Goal: Task Accomplishment & Management: Use online tool/utility

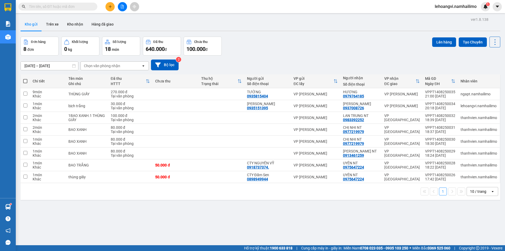
click at [61, 7] on input "text" at bounding box center [60, 7] width 62 height 6
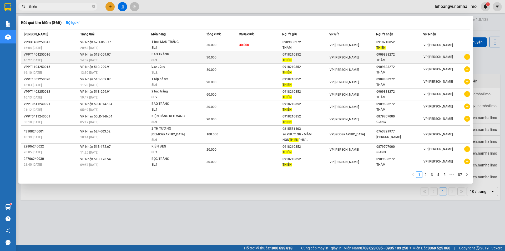
type input "thiên"
click at [468, 57] on icon "plus-circle" at bounding box center [467, 57] width 6 height 6
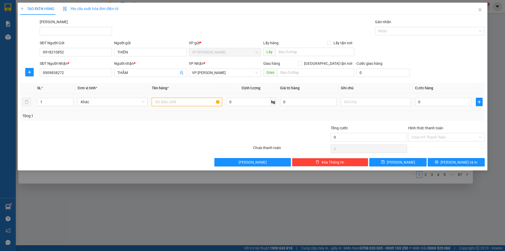
click at [175, 100] on input "text" at bounding box center [187, 102] width 70 height 8
type input "bao trắng"
click at [450, 108] on td "0" at bounding box center [443, 102] width 61 height 18
click at [450, 104] on input "0" at bounding box center [443, 102] width 57 height 8
type input "3"
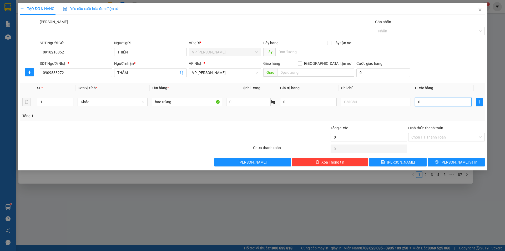
type input "3"
type input "30"
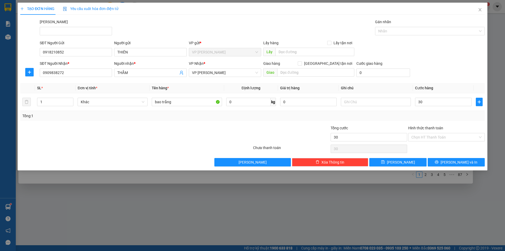
type input "30.000"
click at [283, 115] on div "Tổng: 1" at bounding box center [252, 116] width 460 height 6
click at [461, 142] on div "Hình thức thanh toán Chọn HT Thanh Toán" at bounding box center [446, 134] width 77 height 18
click at [447, 140] on input "Hình thức thanh toán" at bounding box center [444, 137] width 67 height 8
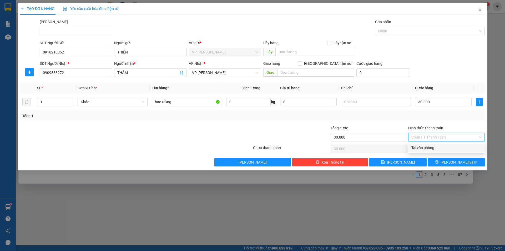
click at [432, 150] on div "Tại văn phòng" at bounding box center [446, 148] width 70 height 6
type input "0"
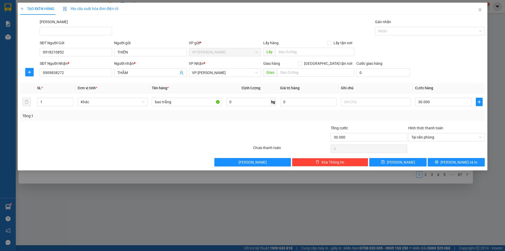
click at [289, 128] on div at bounding box center [292, 134] width 78 height 18
click at [463, 162] on span "[PERSON_NAME] và In" at bounding box center [459, 162] width 37 height 6
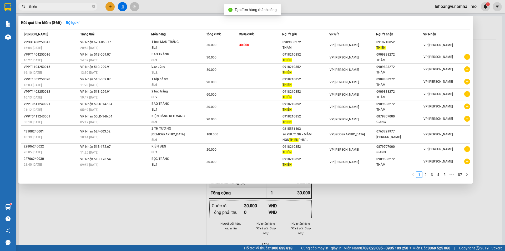
drag, startPoint x: 354, startPoint y: 208, endPoint x: 349, endPoint y: 201, distance: 8.1
click at [354, 208] on div at bounding box center [252, 125] width 505 height 251
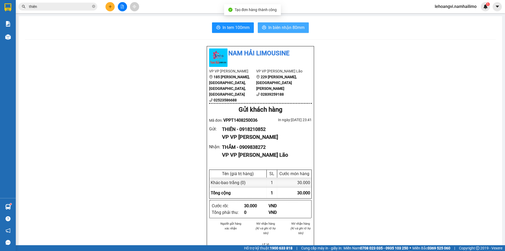
click at [273, 24] on button "In biên nhận 80mm" at bounding box center [283, 27] width 51 height 11
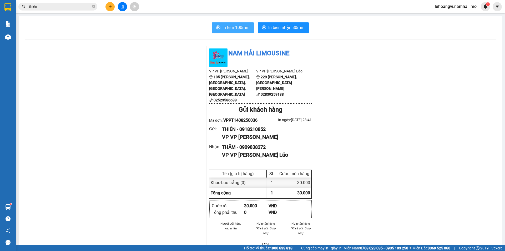
click at [223, 30] on span "In tem 100mm" at bounding box center [236, 27] width 27 height 7
click at [69, 125] on div "Nam Hải Limousine VP VP [PERSON_NAME] 185 [PERSON_NAME], [GEOGRAPHIC_DATA], [PE…" at bounding box center [260, 256] width 471 height 420
click at [71, 114] on div "Nam Hải Limousine VP VP [PERSON_NAME] 185 [PERSON_NAME], [GEOGRAPHIC_DATA], [PE…" at bounding box center [260, 256] width 471 height 420
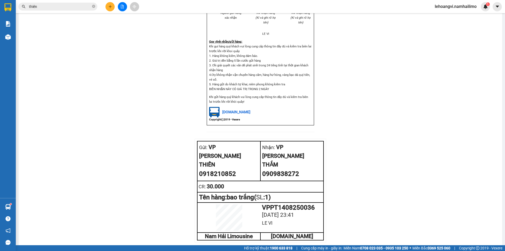
scroll to position [231, 0]
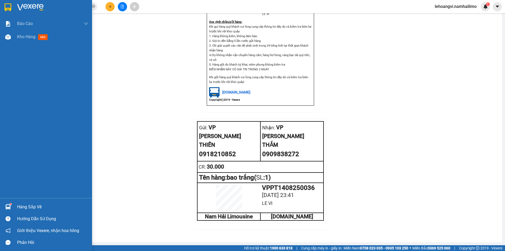
click at [0, 207] on div "Hàng sắp về" at bounding box center [46, 207] width 92 height 12
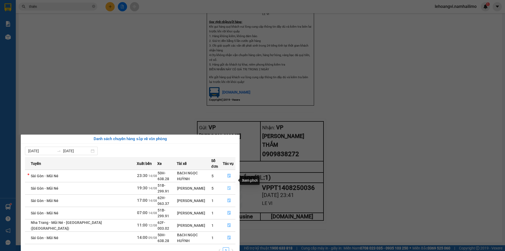
click at [227, 186] on icon "file-done" at bounding box center [229, 188] width 4 height 4
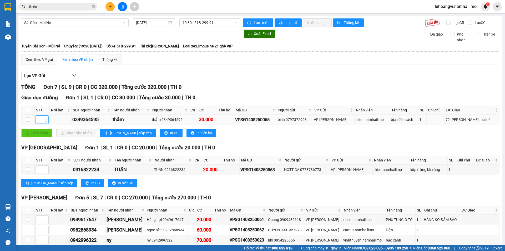
scroll to position [48, 0]
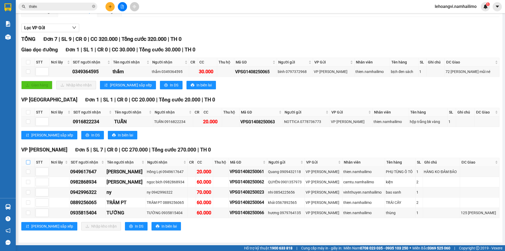
click at [27, 162] on input "checkbox" at bounding box center [28, 162] width 4 height 4
checkbox input "true"
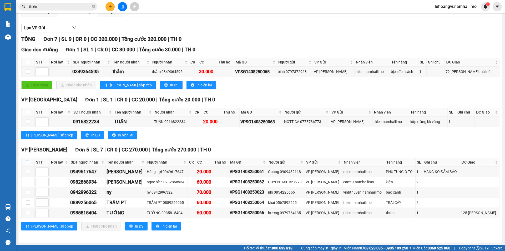
checkbox input "true"
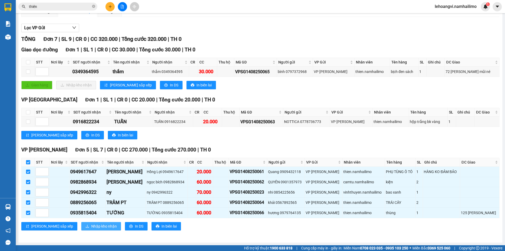
click at [91, 223] on span "Nhập kho nhận" at bounding box center [104, 226] width 26 height 6
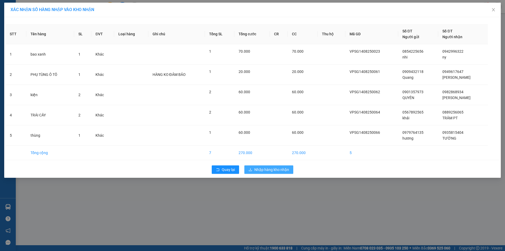
click at [277, 172] on button "Nhập hàng kho nhận" at bounding box center [268, 169] width 49 height 8
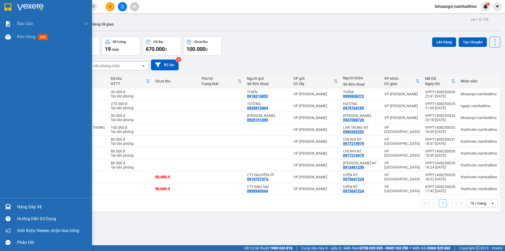
click at [8, 208] on img at bounding box center [8, 207] width 6 height 6
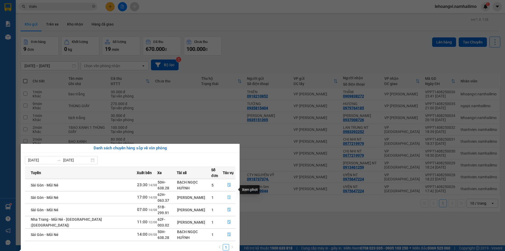
click at [225, 193] on button "button" at bounding box center [229, 197] width 12 height 8
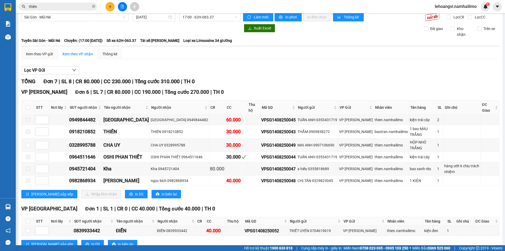
scroll to position [20, 0]
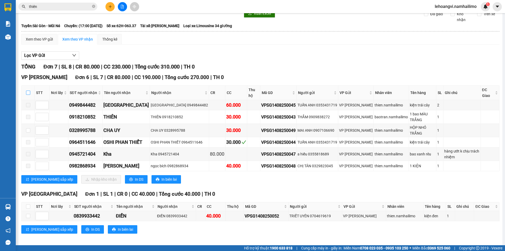
click at [28, 93] on input "checkbox" at bounding box center [28, 92] width 4 height 4
checkbox input "true"
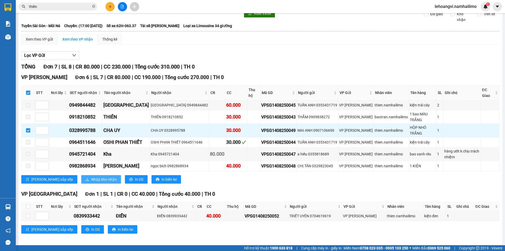
click at [81, 175] on button "Nhập kho nhận" at bounding box center [101, 179] width 40 height 8
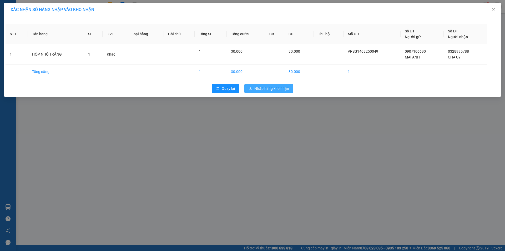
click at [263, 86] on span "Nhập hàng kho nhận" at bounding box center [271, 88] width 35 height 6
click at [8, 209] on img at bounding box center [8, 207] width 6 height 6
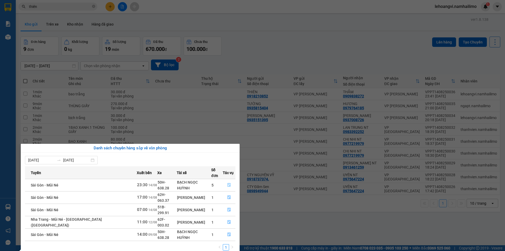
click at [230, 183] on icon "file-done" at bounding box center [229, 185] width 4 height 4
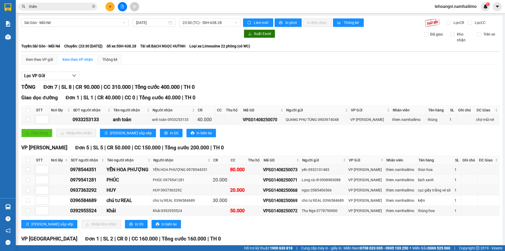
scroll to position [48, 0]
